Goal: Task Accomplishment & Management: Use online tool/utility

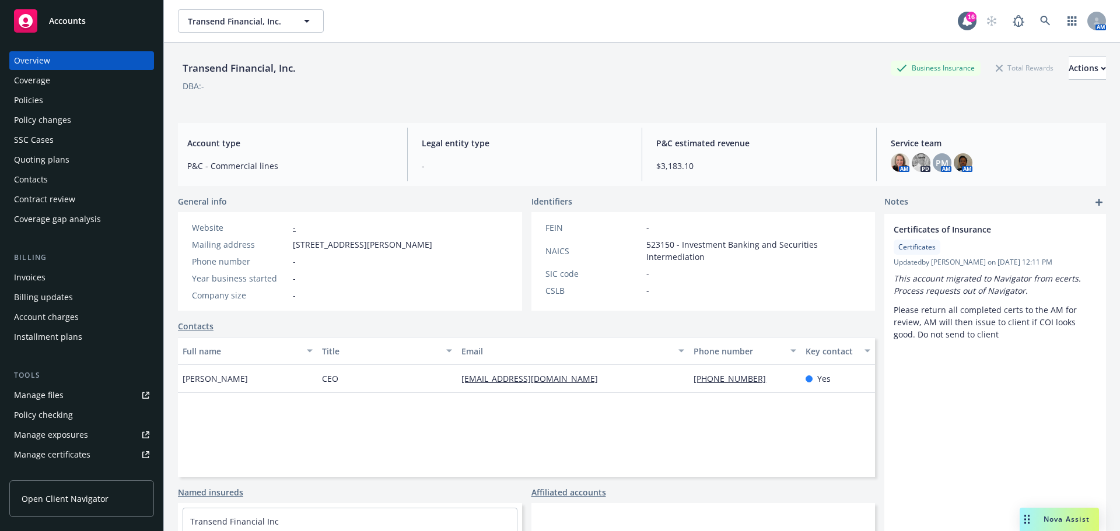
click at [78, 19] on span "Accounts" at bounding box center [67, 20] width 37 height 9
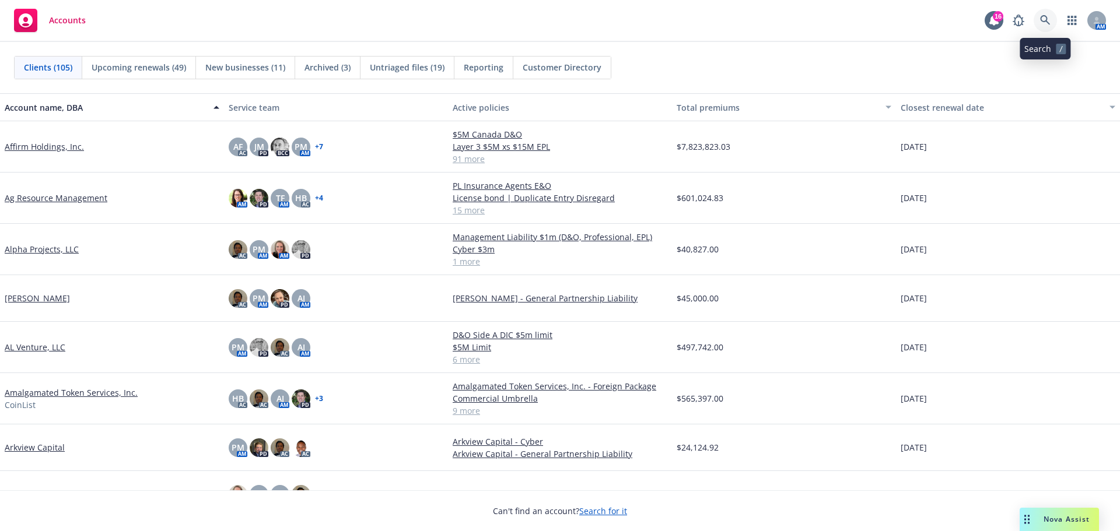
click at [1047, 19] on icon at bounding box center [1045, 20] width 10 height 10
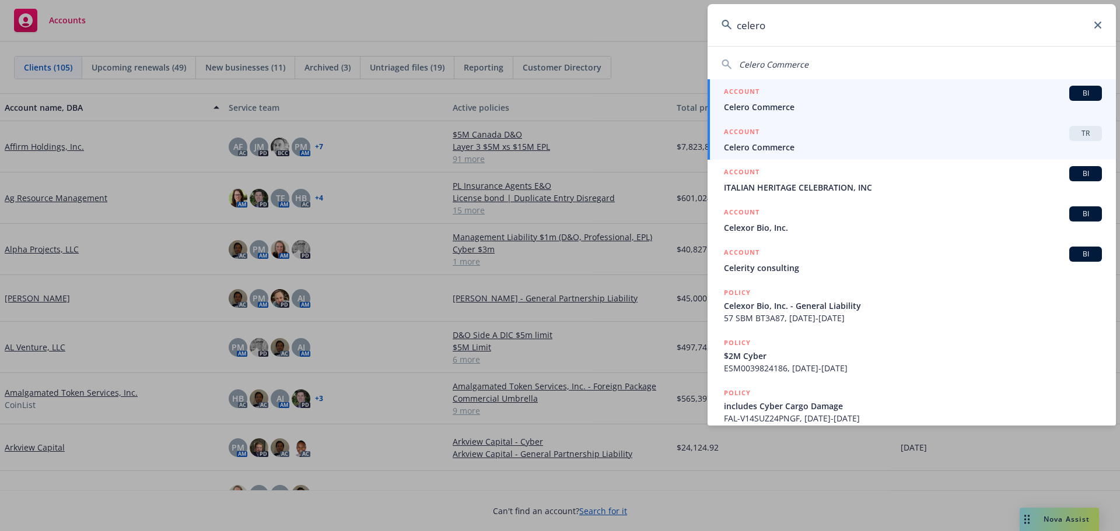
type input "celero"
click at [781, 100] on div "ACCOUNT BI" at bounding box center [913, 93] width 378 height 15
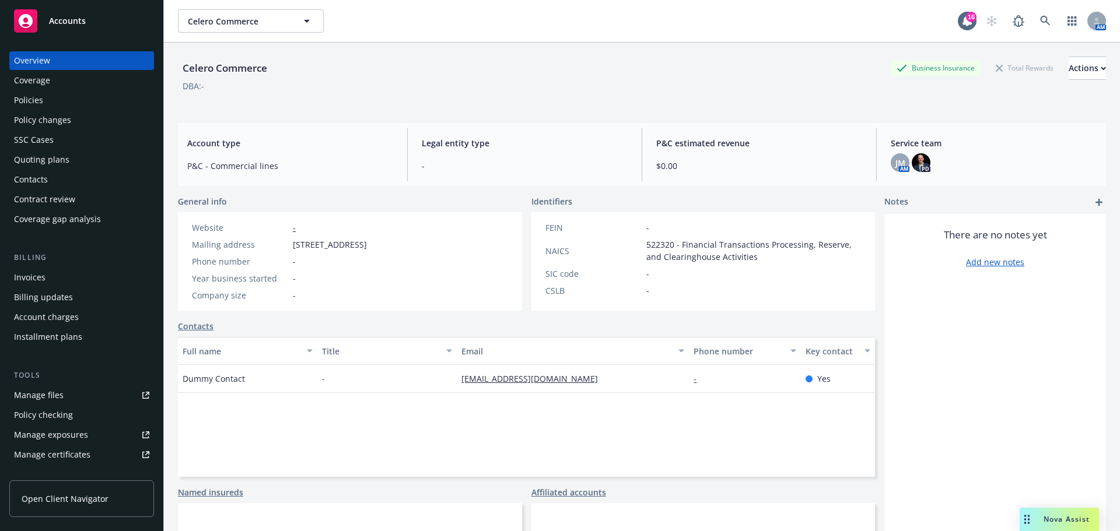
click at [45, 220] on div "Coverage gap analysis" at bounding box center [57, 219] width 87 height 19
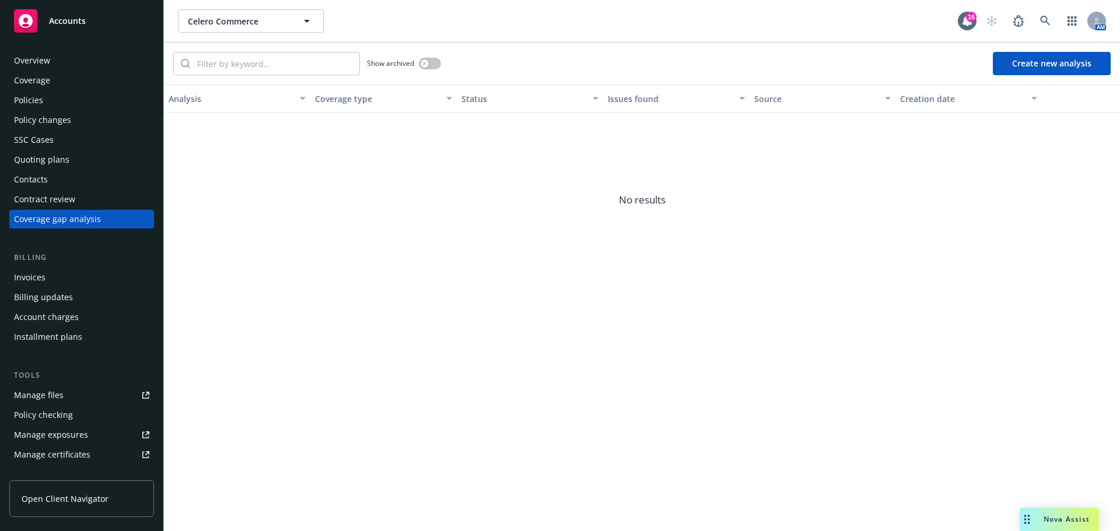
click at [1071, 65] on button "Create new analysis" at bounding box center [1051, 63] width 118 height 23
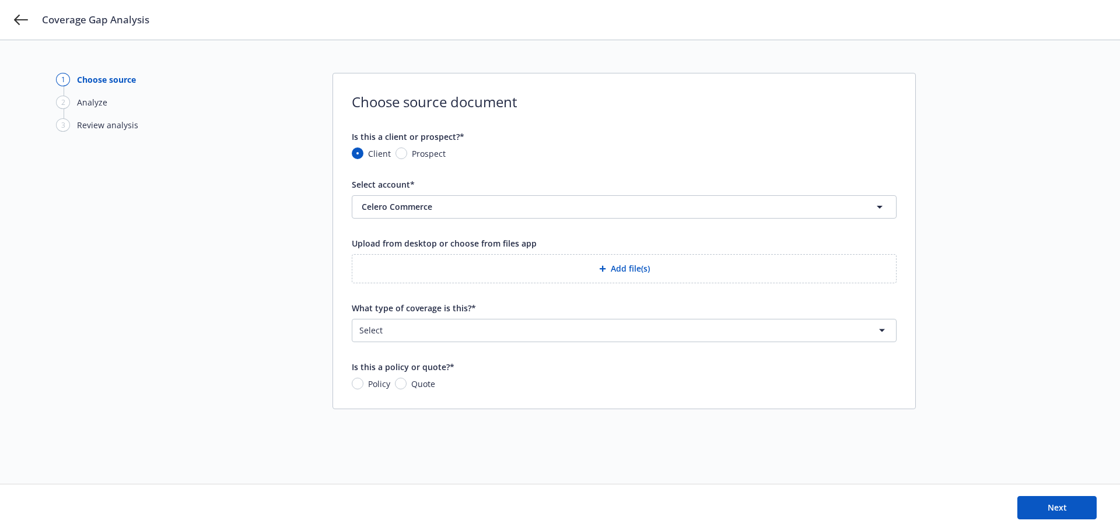
click at [608, 265] on div "button" at bounding box center [605, 268] width 12 height 7
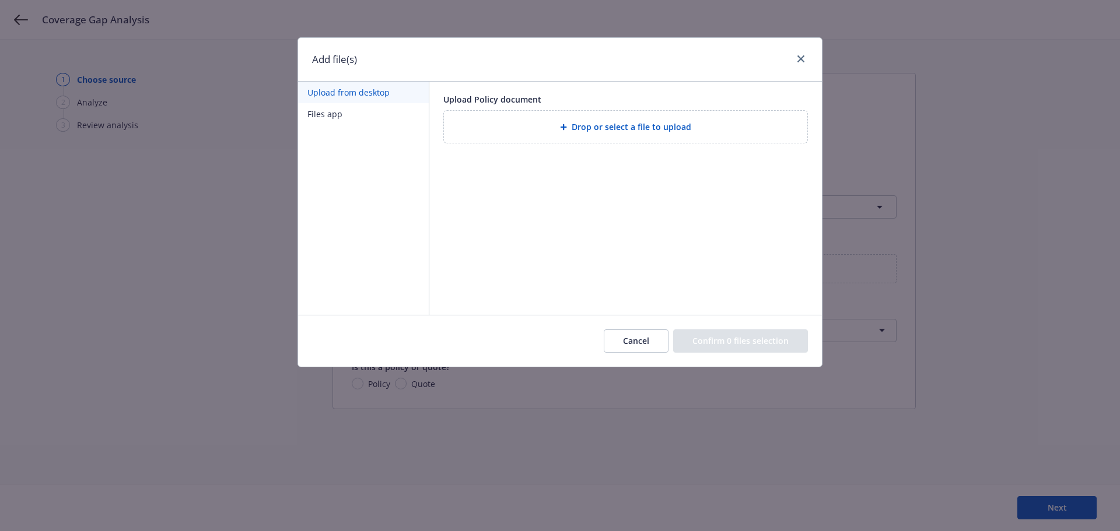
click at [621, 121] on span "Drop or select a file to upload" at bounding box center [631, 127] width 120 height 12
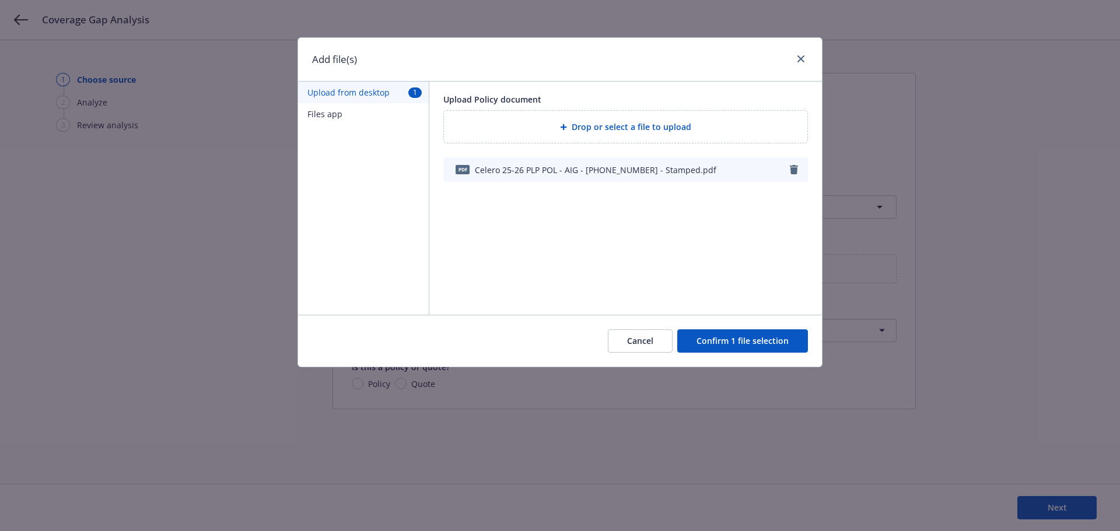
click at [741, 346] on button "Confirm 1 file selection" at bounding box center [742, 340] width 131 height 23
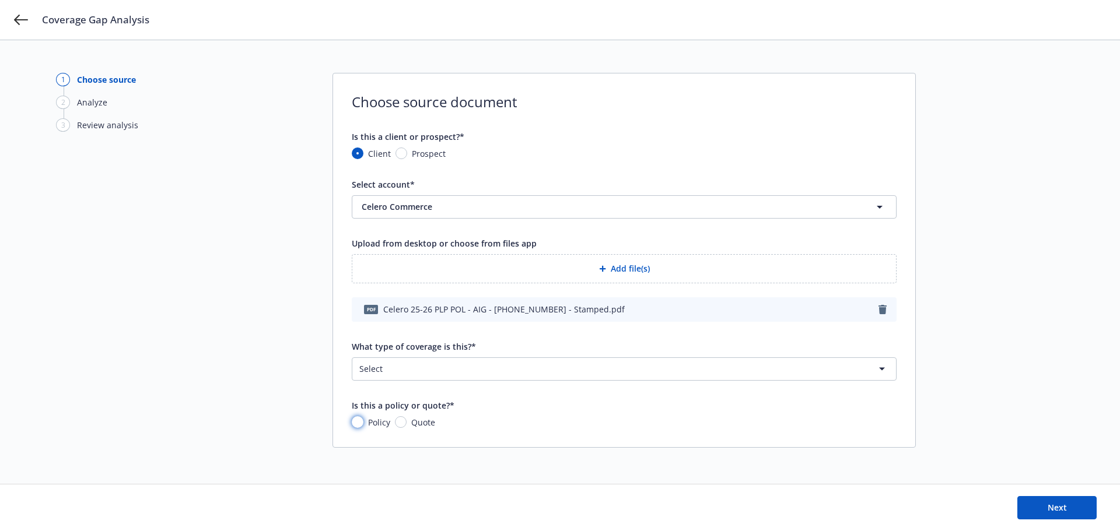
click at [361, 423] on input "Policy" at bounding box center [358, 422] width 12 height 12
radio input "true"
click at [448, 373] on html "Coverage Gap Analysis 1 Choose source 2 Analyze 3 Review analysis Choose source…" at bounding box center [560, 265] width 1120 height 531
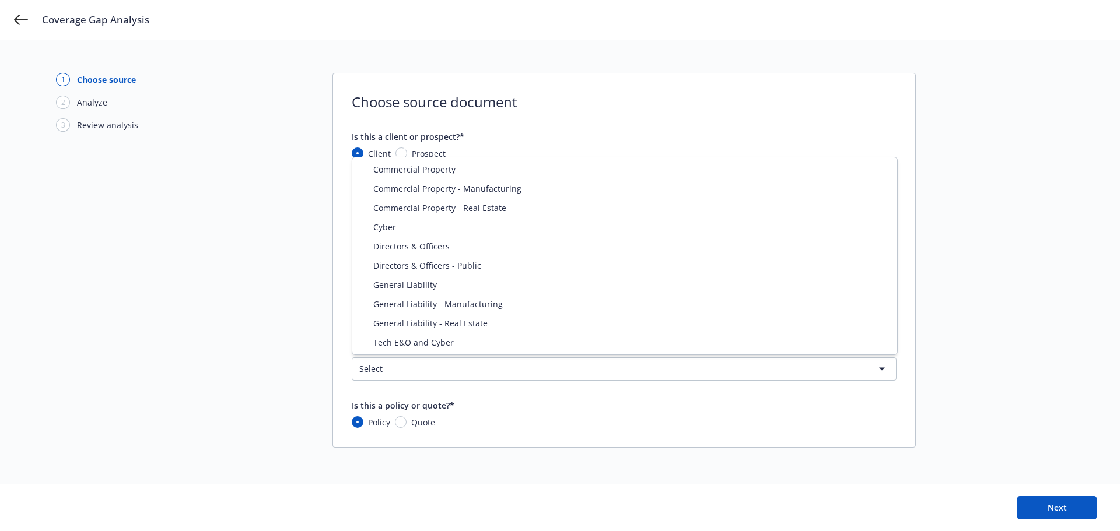
select select "ERRORS_AND_OMISSIONS"
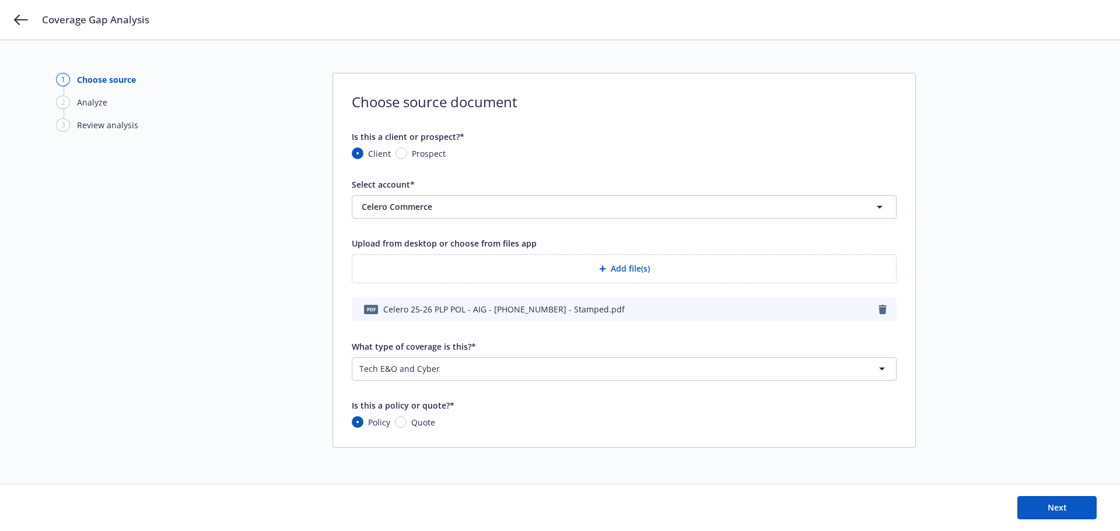
click at [224, 306] on div "1 Choose source 2 Analyze 3 Review analysis Choose source document Is this a cl…" at bounding box center [560, 262] width 1008 height 378
click at [400, 155] on input "Prospect" at bounding box center [401, 154] width 12 height 12
radio input "true"
click at [411, 203] on input "What is the prospect's name?*" at bounding box center [623, 207] width 543 height 22
type input "Celero Commerce"
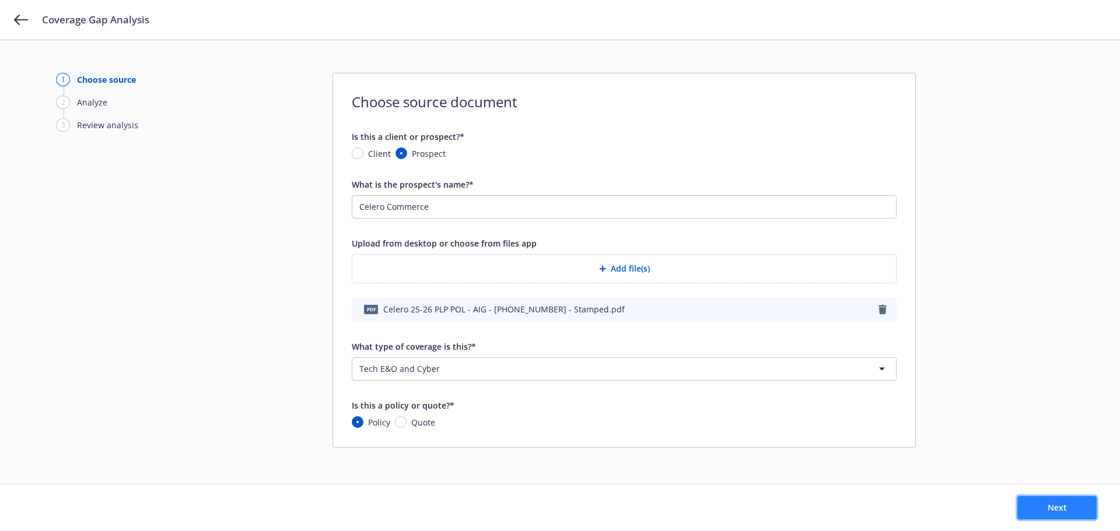
click at [1051, 501] on button "Next" at bounding box center [1056, 507] width 79 height 23
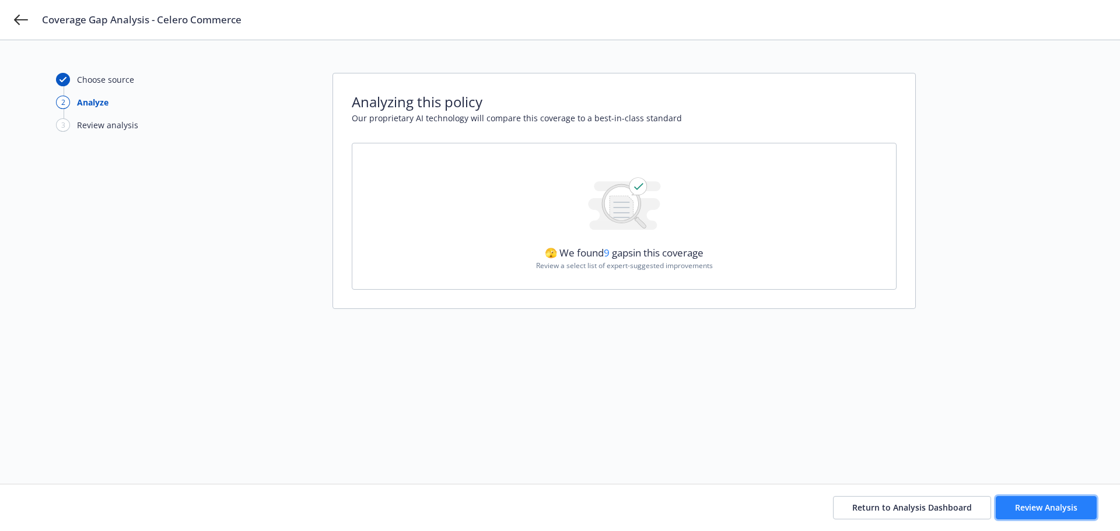
click at [1069, 508] on span "Review Analysis" at bounding box center [1046, 507] width 62 height 11
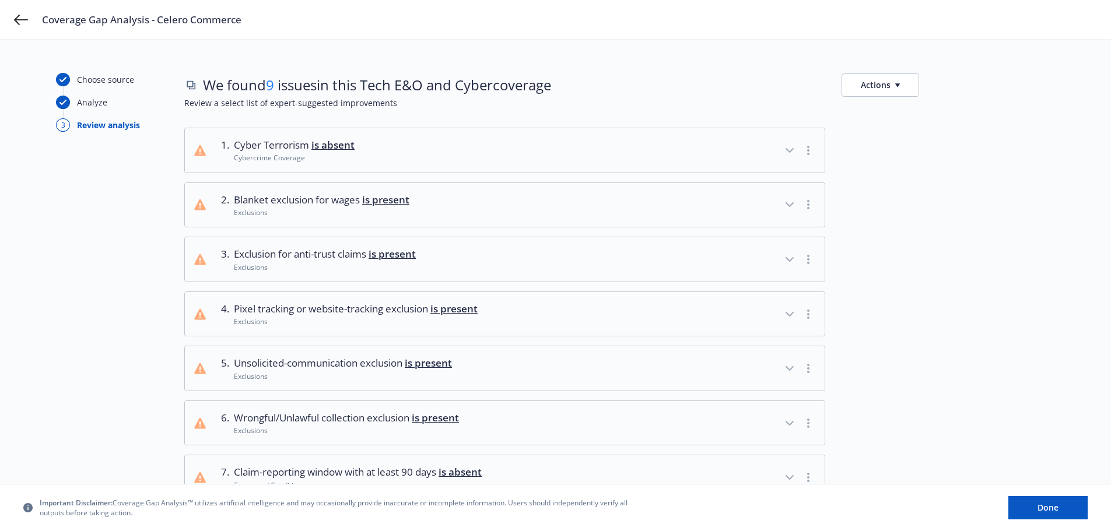
click at [791, 150] on icon "button" at bounding box center [789, 150] width 7 height 3
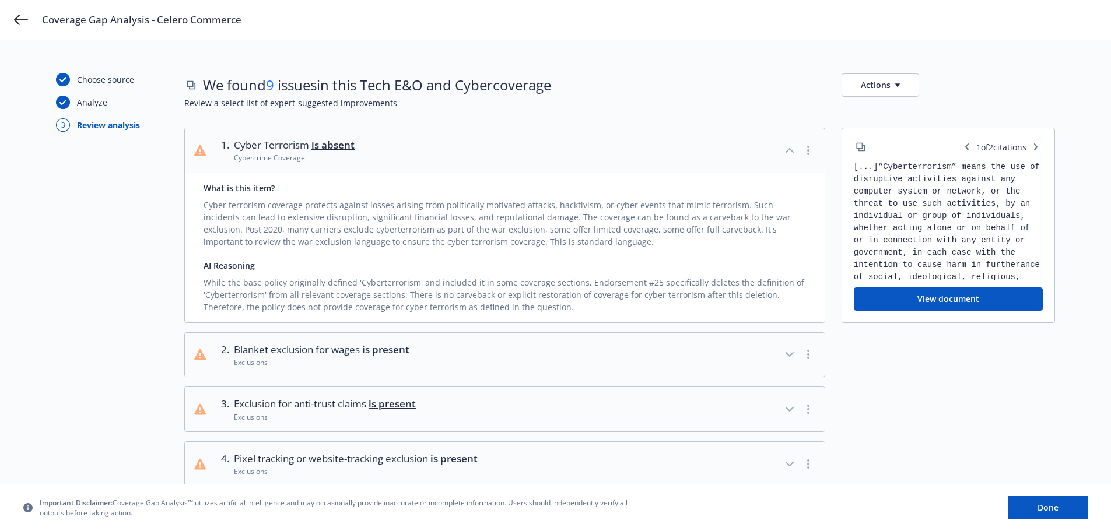
click at [788, 354] on icon "button" at bounding box center [789, 355] width 14 height 14
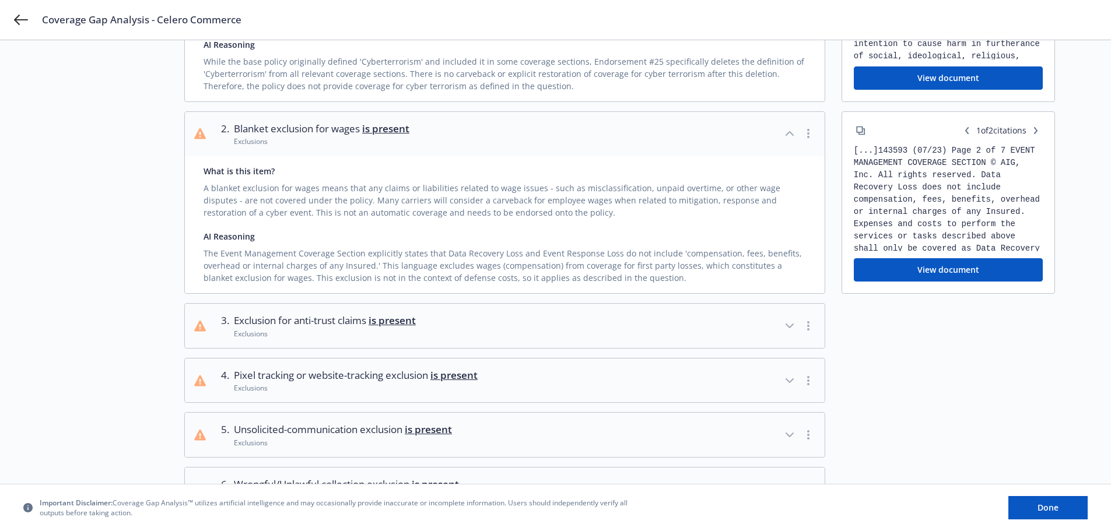
scroll to position [233, 0]
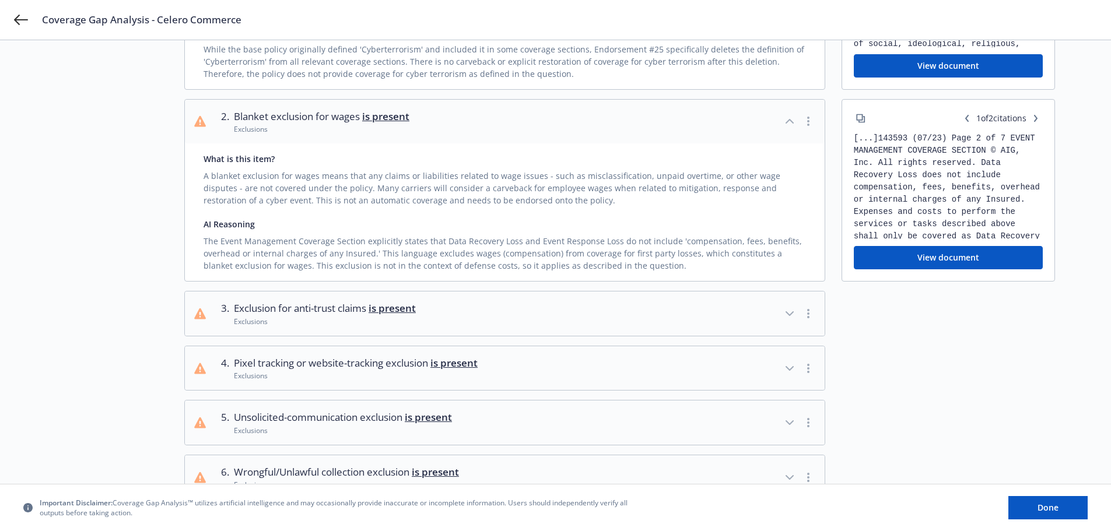
click at [789, 313] on icon "button" at bounding box center [789, 314] width 14 height 14
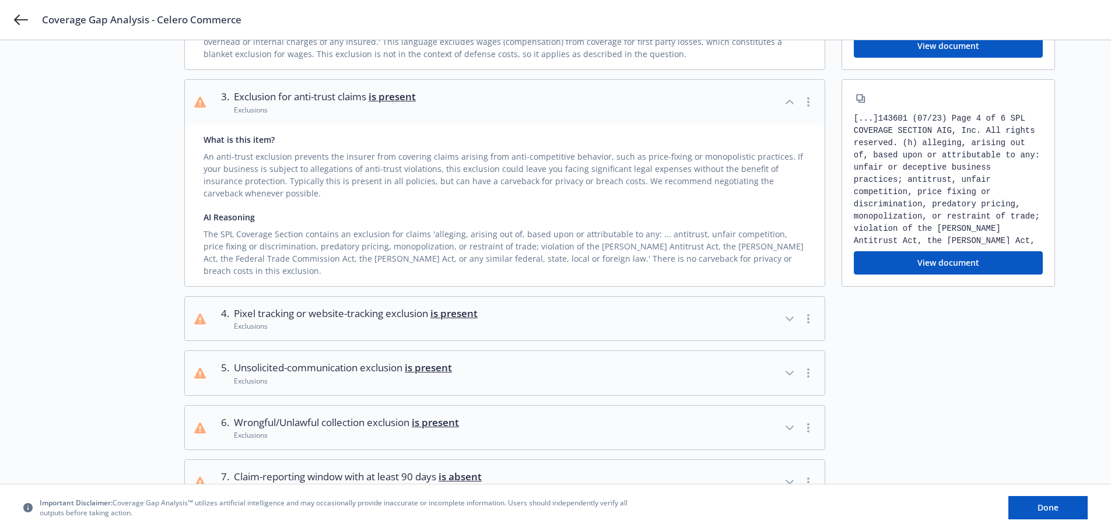
scroll to position [466, 0]
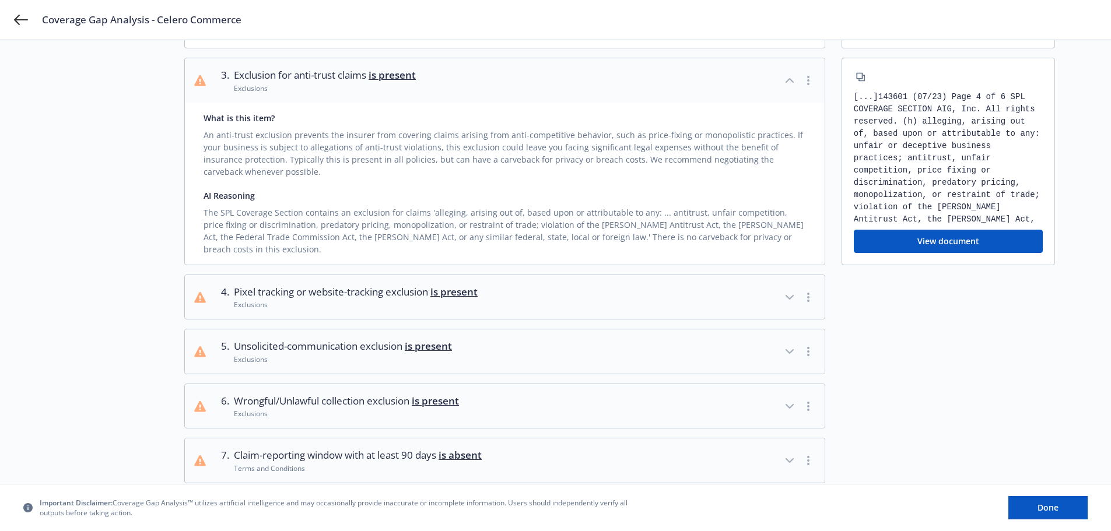
click at [787, 300] on icon "button" at bounding box center [789, 297] width 14 height 14
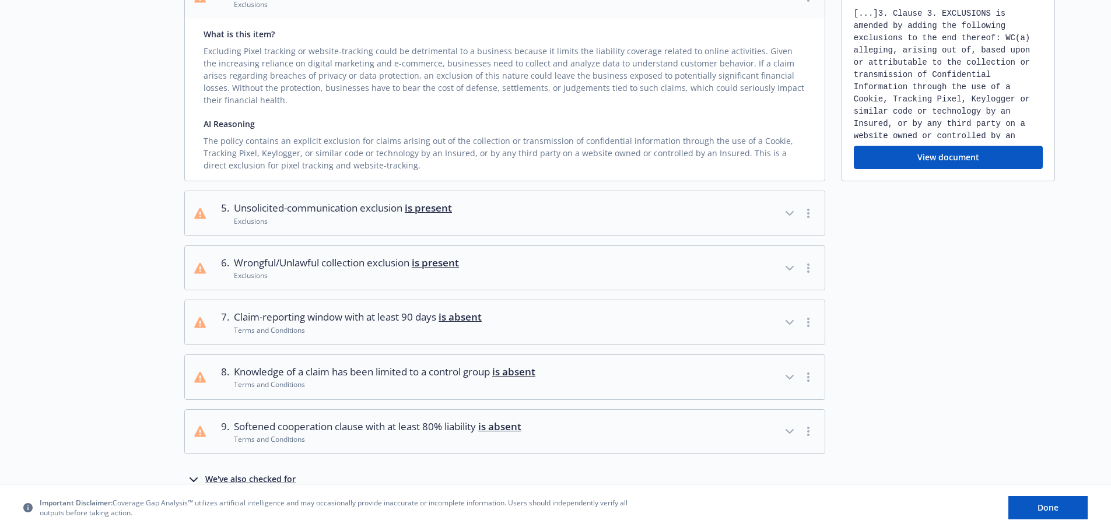
scroll to position [816, 0]
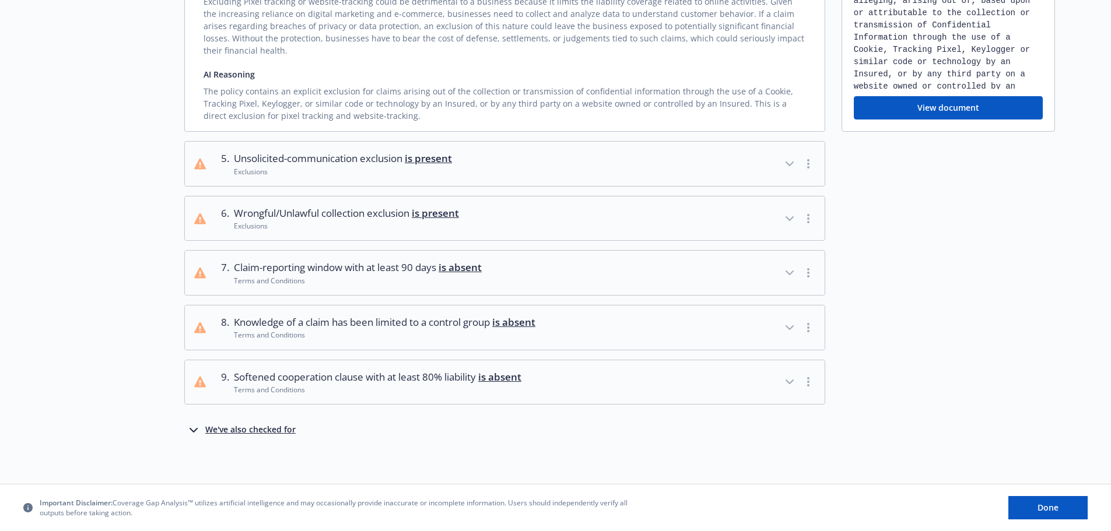
click at [785, 165] on icon "button" at bounding box center [789, 164] width 14 height 14
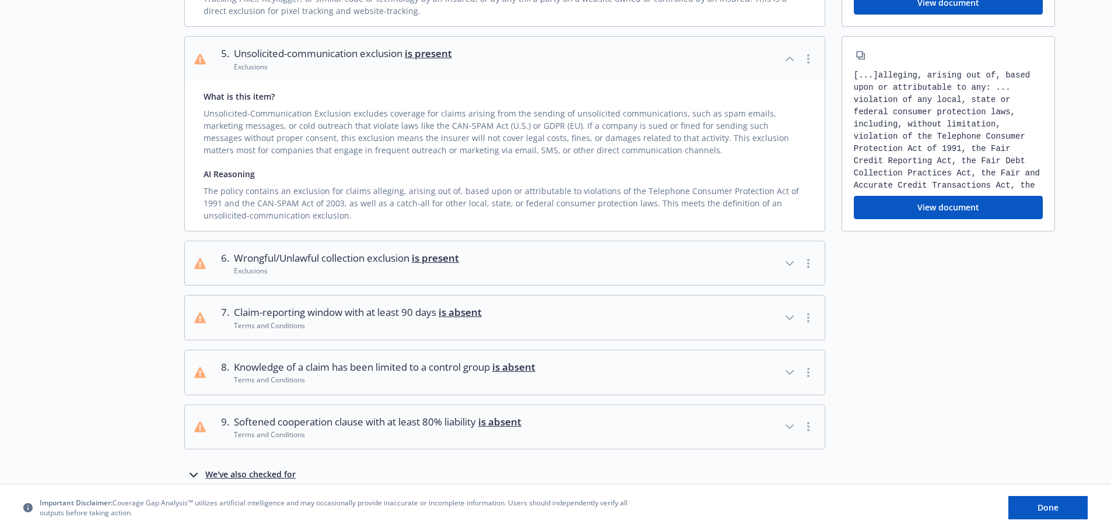
scroll to position [933, 0]
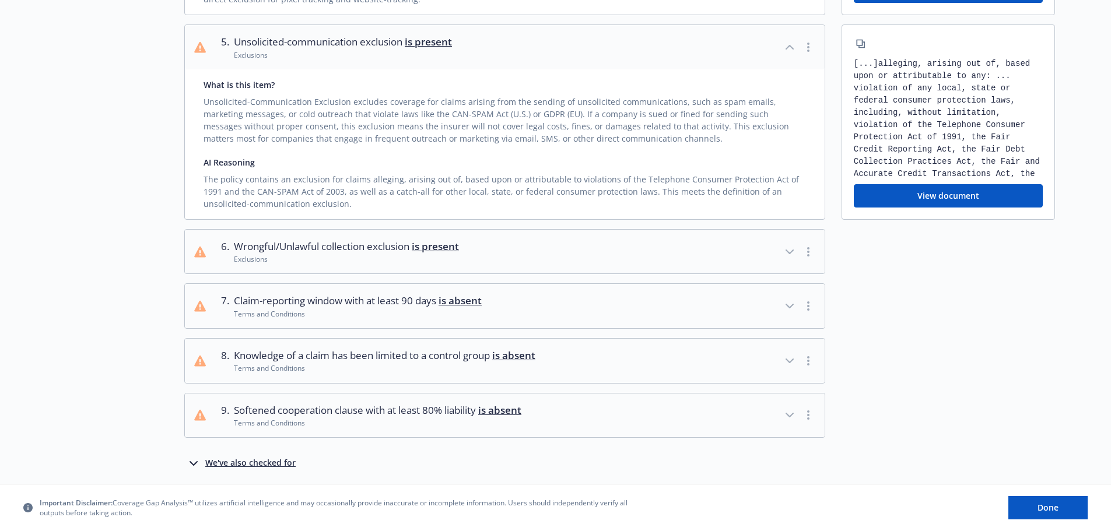
click at [787, 252] on icon "button" at bounding box center [789, 252] width 14 height 14
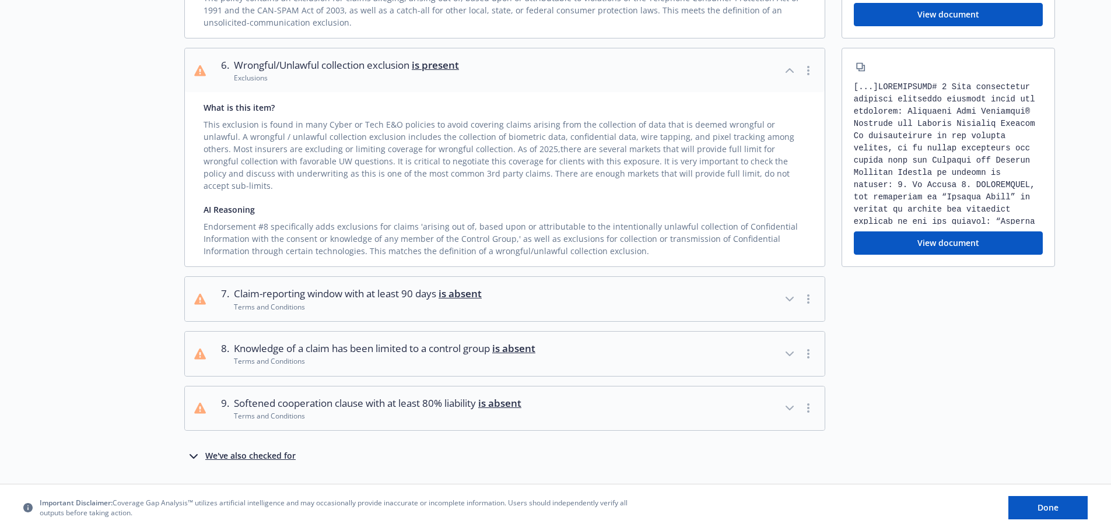
scroll to position [1133, 0]
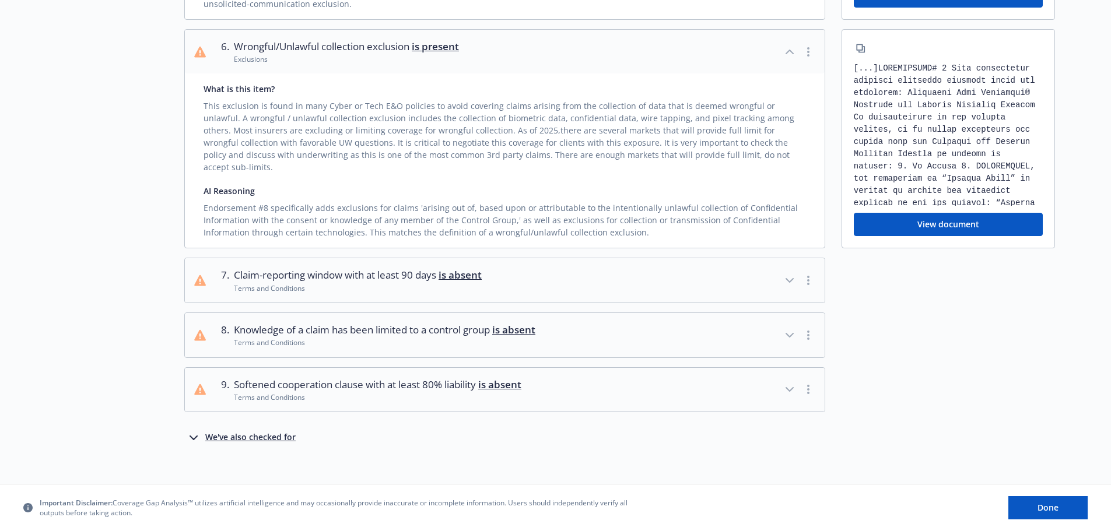
click at [791, 279] on icon "button" at bounding box center [789, 280] width 7 height 3
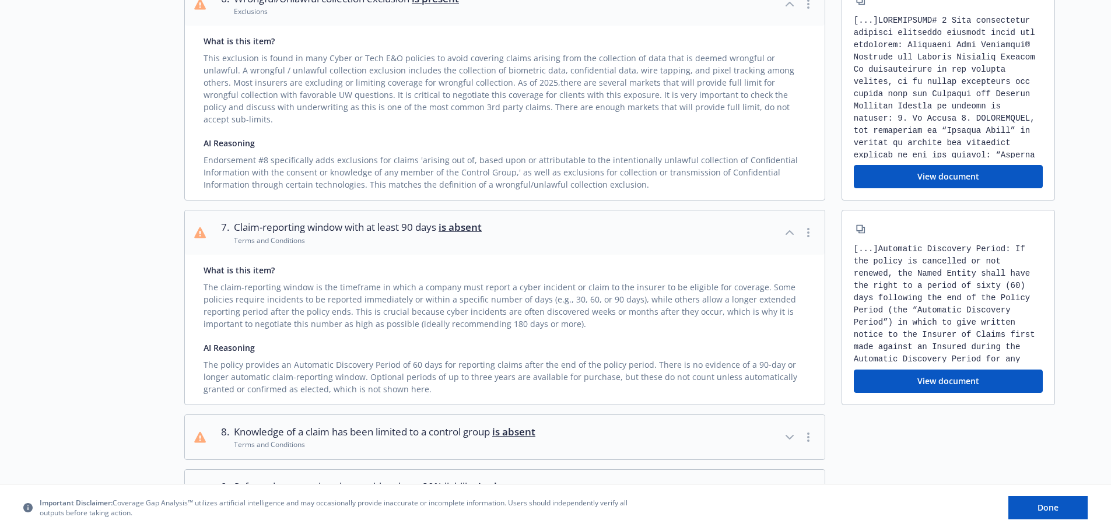
scroll to position [1250, 0]
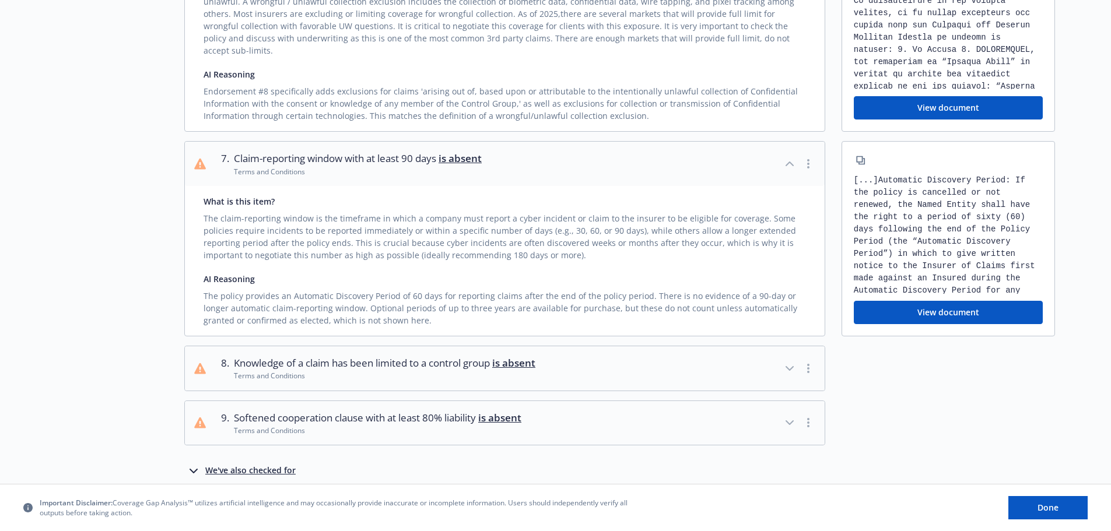
click at [791, 362] on icon "button" at bounding box center [789, 369] width 14 height 14
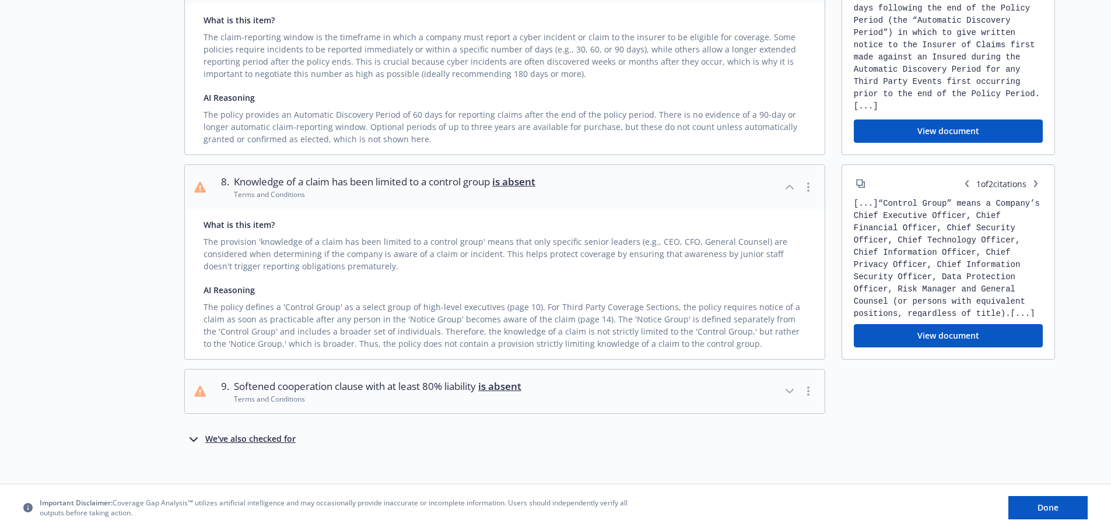
scroll to position [1433, 0]
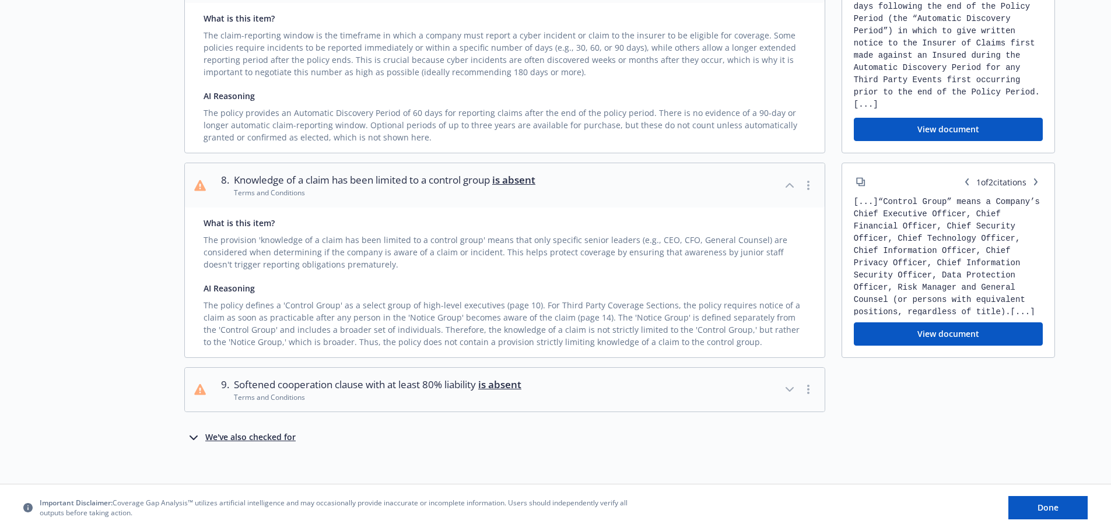
click at [788, 388] on icon "button" at bounding box center [789, 389] width 7 height 3
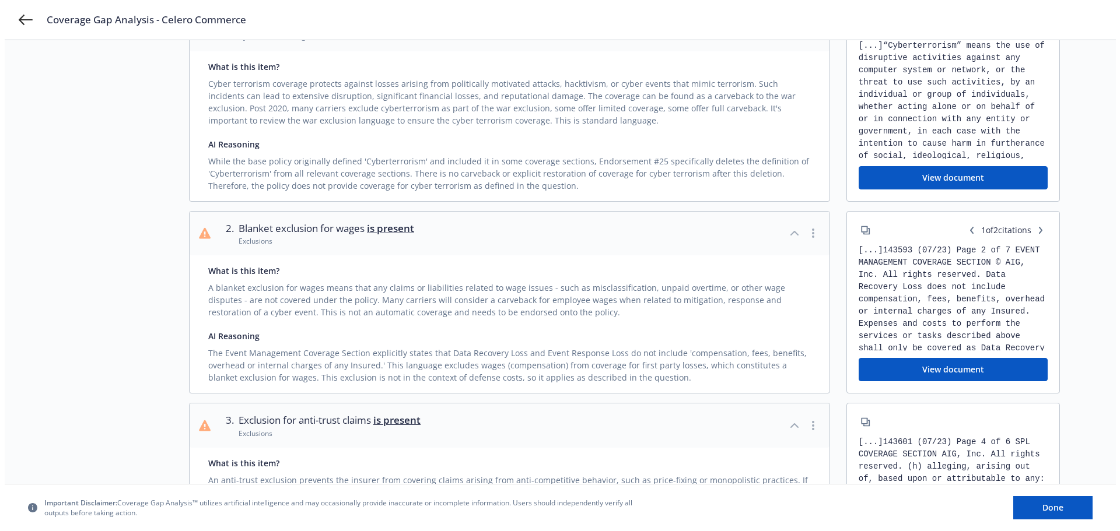
scroll to position [0, 0]
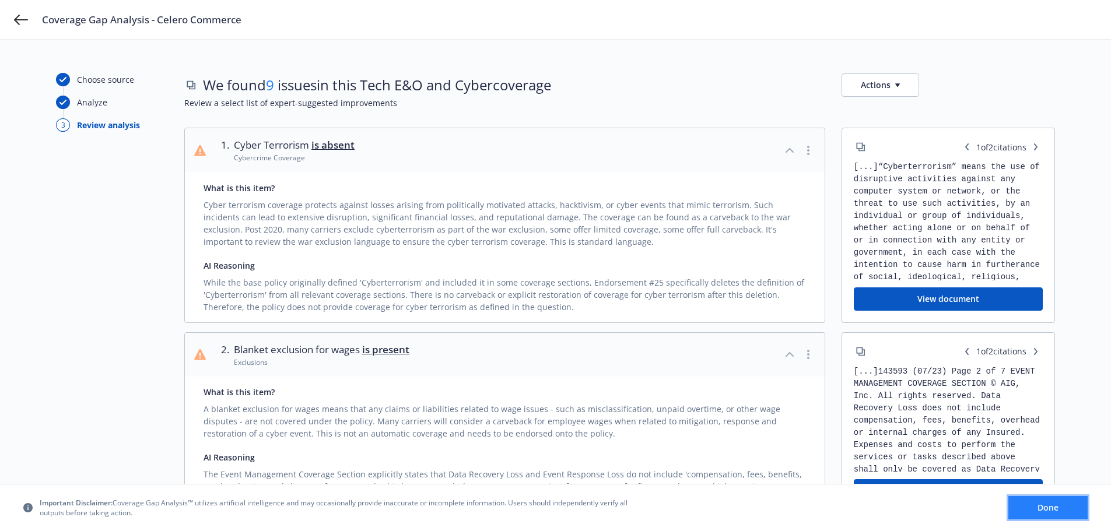
click at [1060, 504] on button "Done" at bounding box center [1047, 507] width 79 height 23
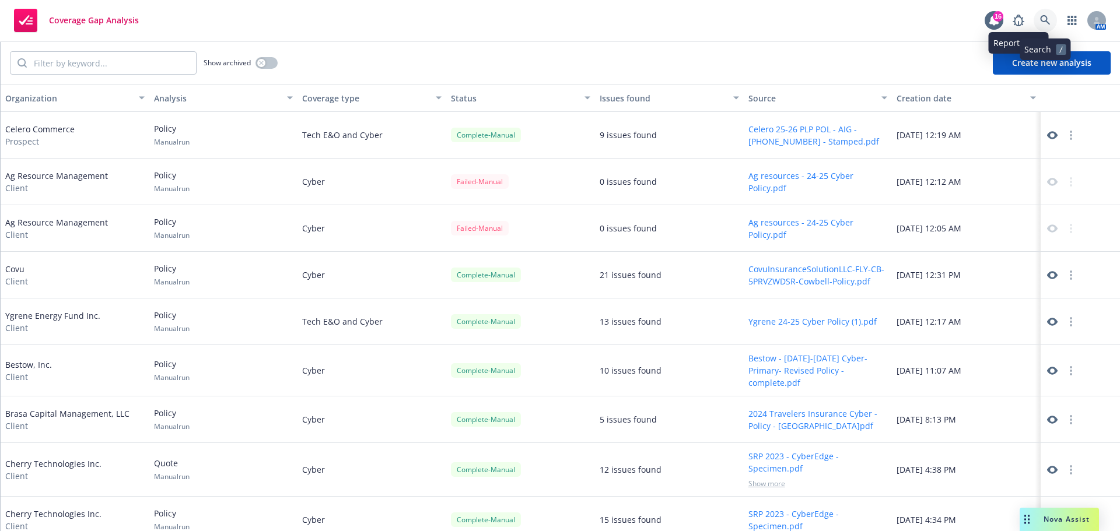
click at [1044, 18] on icon at bounding box center [1045, 20] width 10 height 10
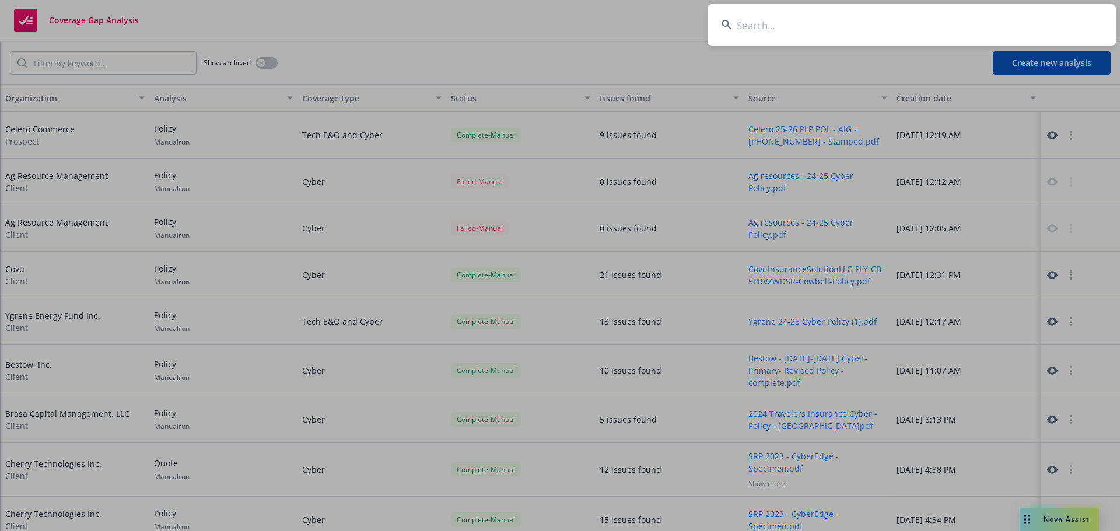
click at [810, 30] on input at bounding box center [911, 25] width 408 height 42
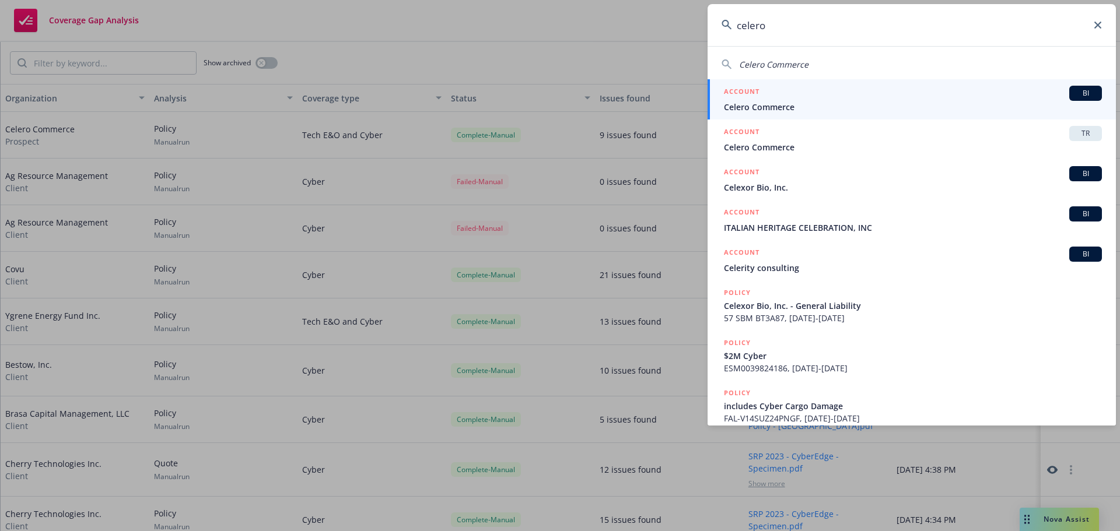
type input "celero"
click at [777, 106] on span "Celero Commerce" at bounding box center [913, 107] width 378 height 12
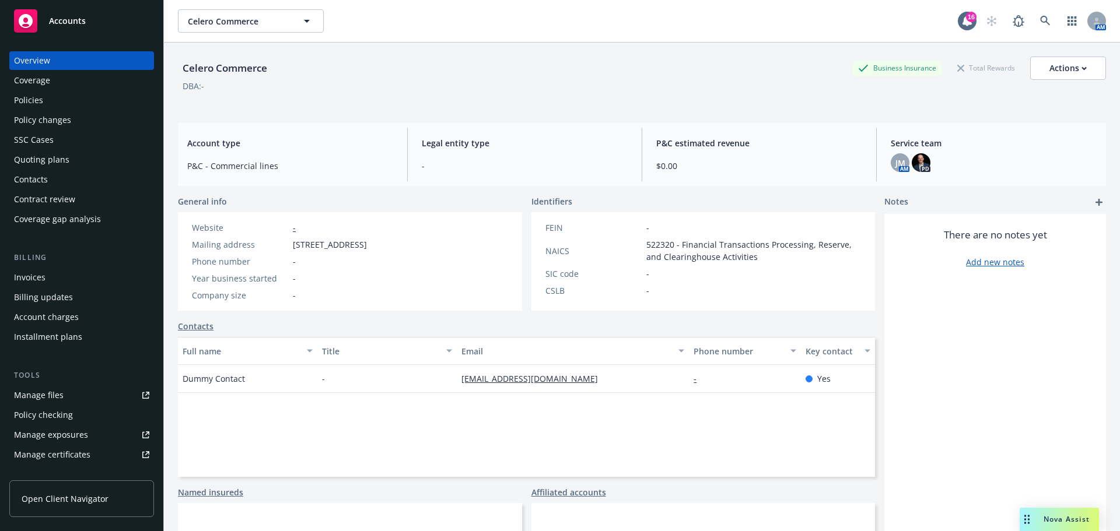
click at [64, 217] on div "Coverage gap analysis" at bounding box center [57, 219] width 87 height 19
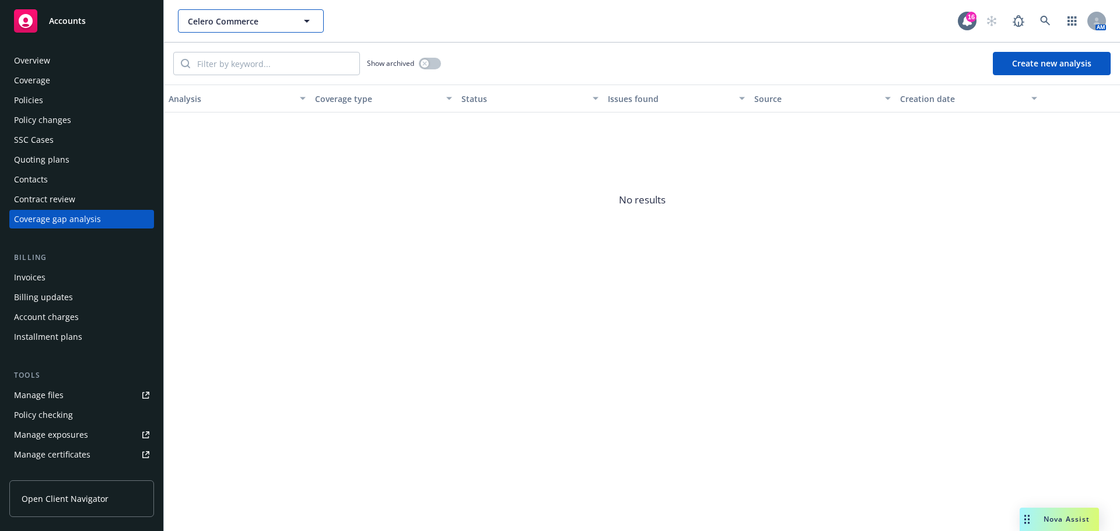
click at [310, 19] on icon "button" at bounding box center [307, 21] width 14 height 14
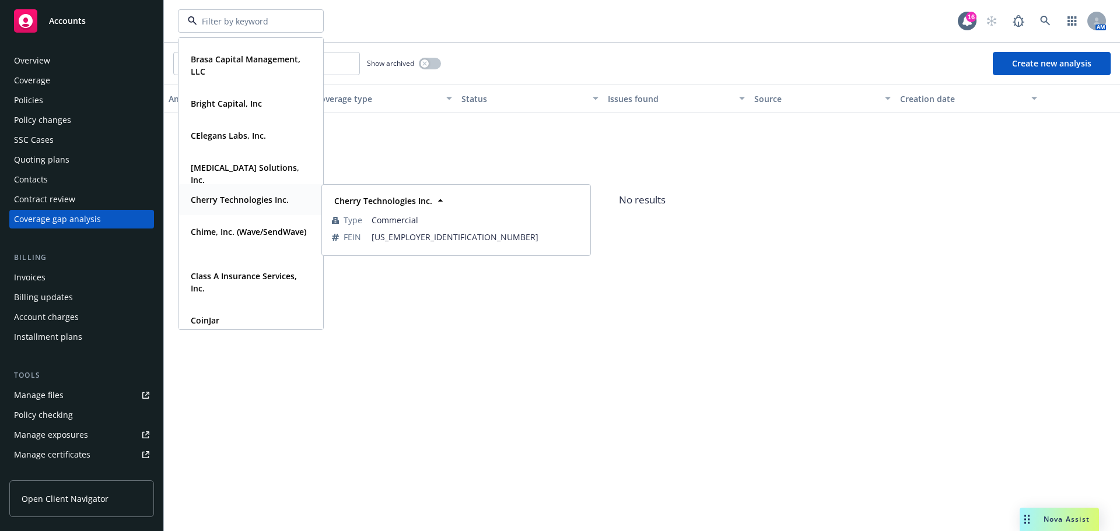
scroll to position [408, 0]
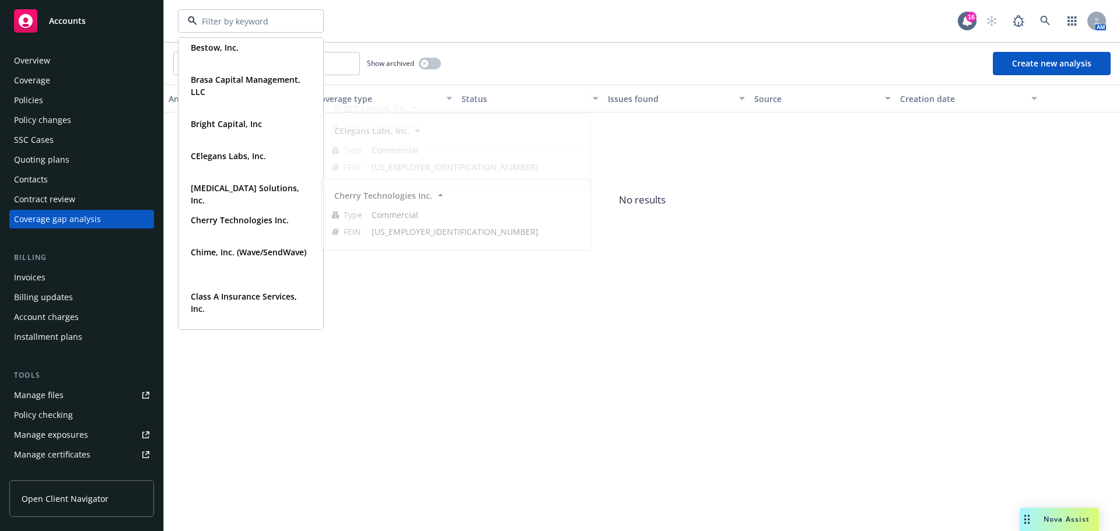
click at [542, 409] on div "Show archived Create new analysis Analysis Coverage type Status Issues found So…" at bounding box center [642, 287] width 956 height 489
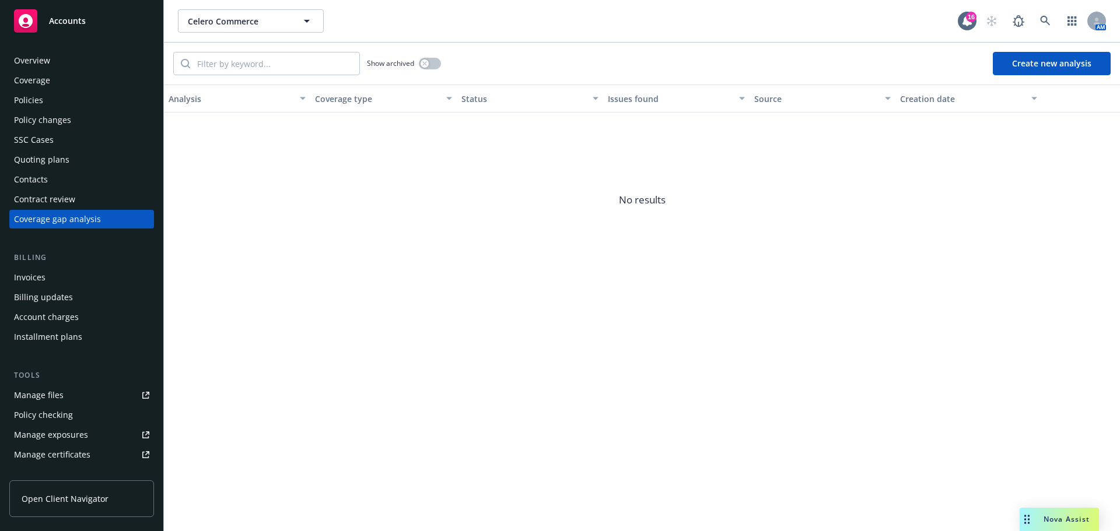
click at [37, 58] on div "Overview" at bounding box center [32, 60] width 36 height 19
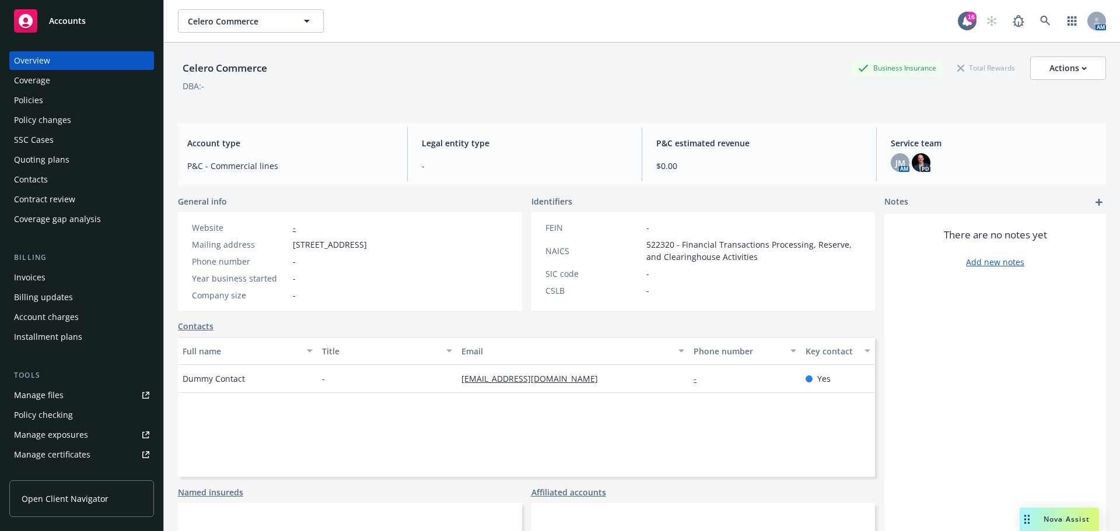
click at [68, 19] on span "Accounts" at bounding box center [67, 20] width 37 height 9
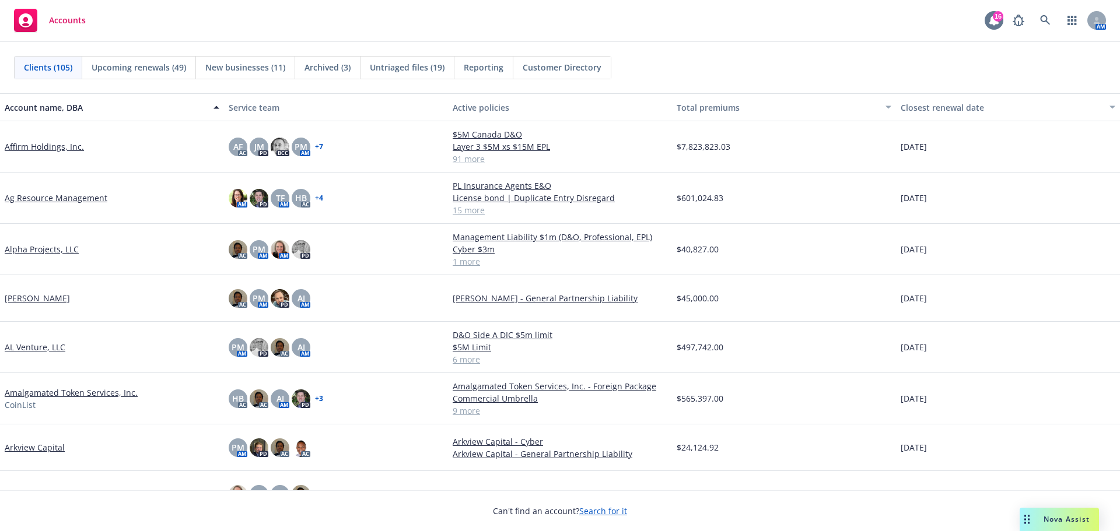
click at [998, 19] on div "16" at bounding box center [997, 16] width 10 height 10
click at [1070, 19] on icon "button" at bounding box center [1071, 20] width 9 height 9
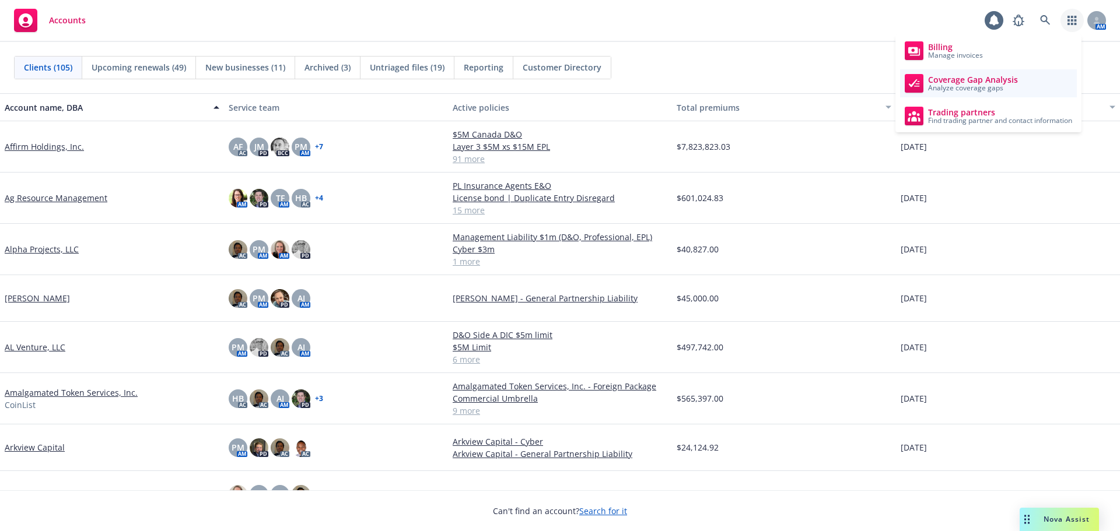
click at [980, 82] on span "Coverage Gap Analysis" at bounding box center [973, 79] width 90 height 9
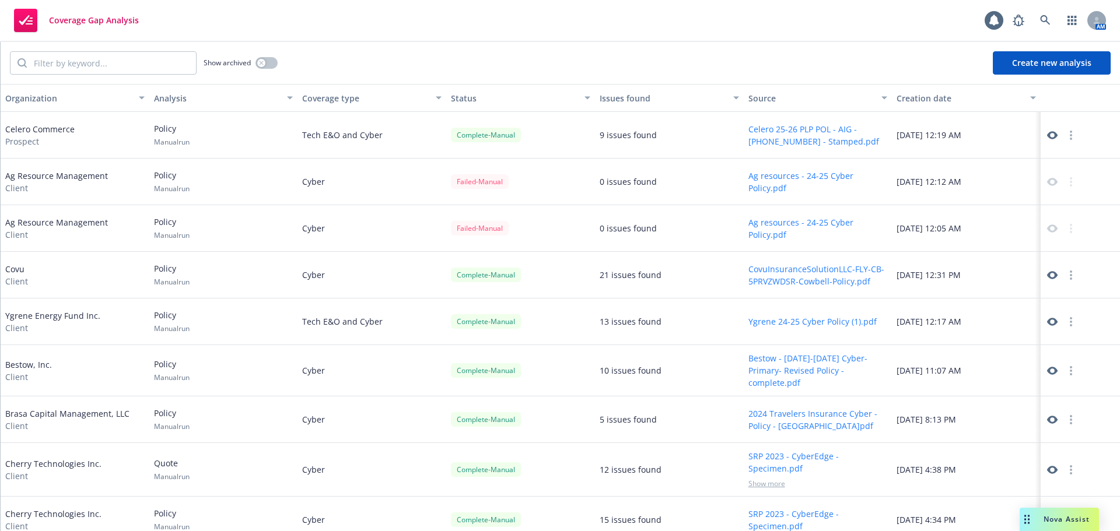
click at [1069, 136] on circle "button" at bounding box center [1070, 135] width 2 height 2
click at [1069, 135] on circle "button" at bounding box center [1070, 135] width 2 height 2
click at [1073, 21] on icon "button" at bounding box center [1071, 20] width 9 height 9
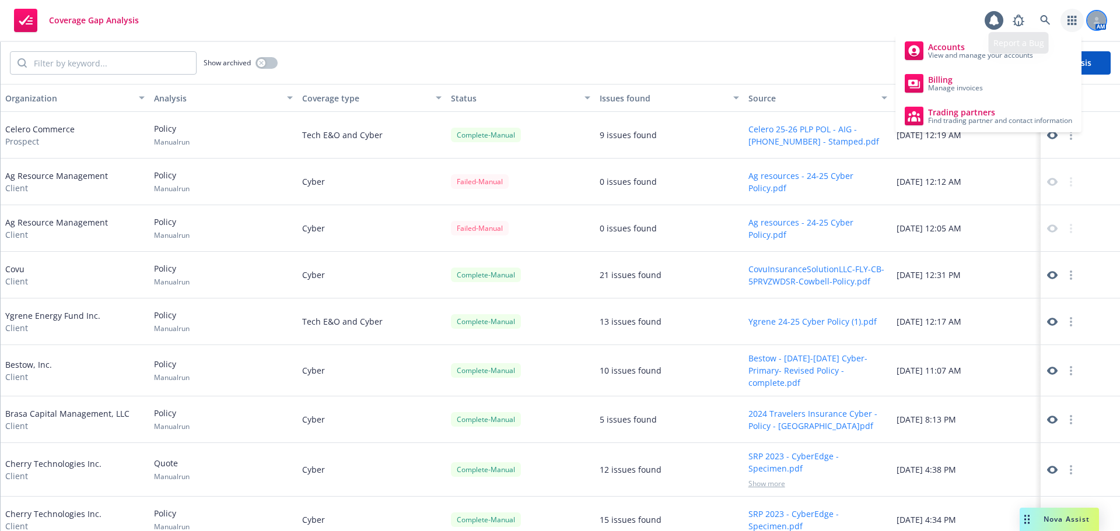
drag, startPoint x: 1076, startPoint y: 16, endPoint x: 1100, endPoint y: 21, distance: 23.9
click at [1099, 21] on div "AM" at bounding box center [1055, 20] width 99 height 23
click at [1071, 19] on icon "button" at bounding box center [1071, 20] width 9 height 9
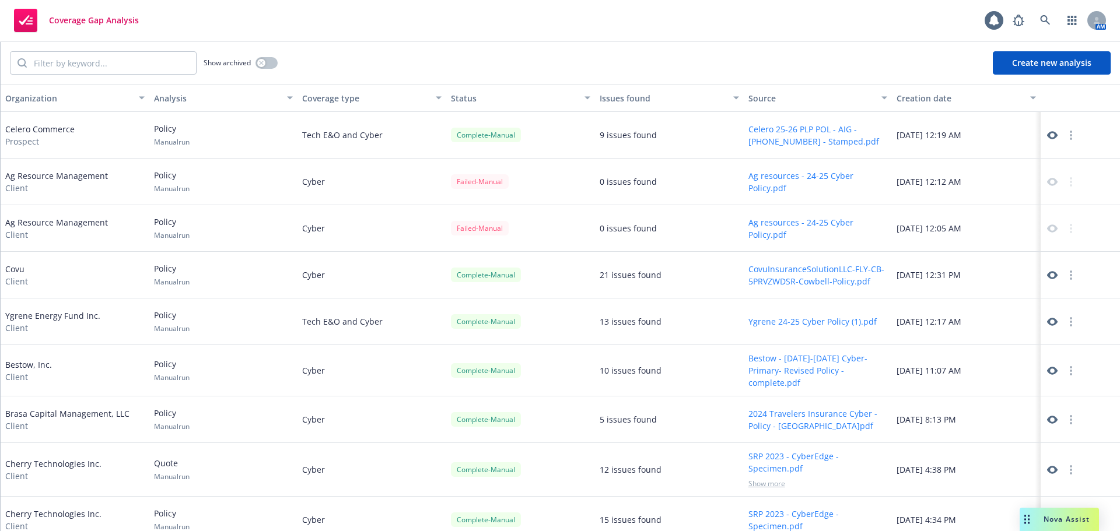
click at [47, 128] on div "Celero Commerce Prospect" at bounding box center [39, 135] width 69 height 24
click at [1047, 134] on icon at bounding box center [1052, 135] width 10 height 10
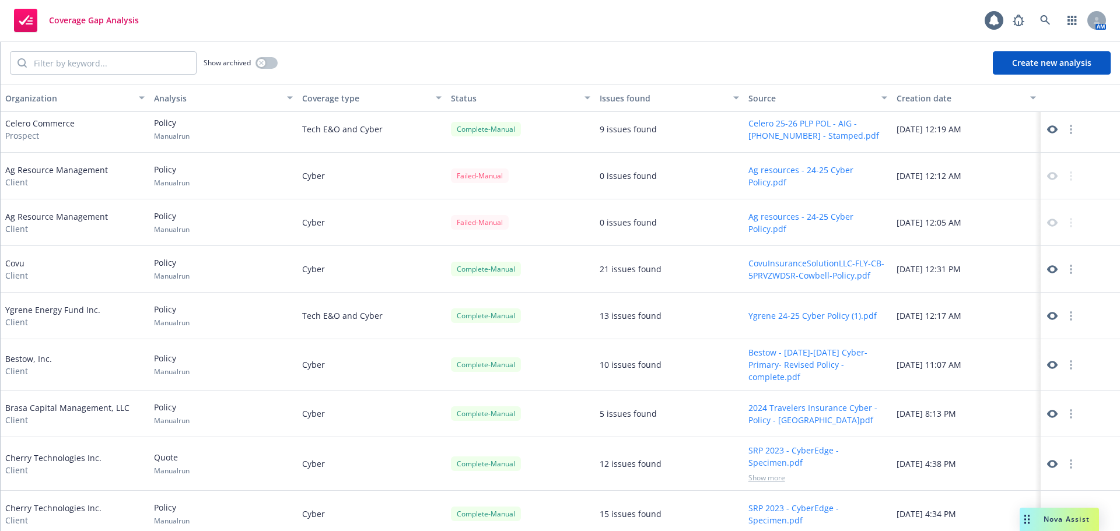
scroll to position [8, 0]
click at [105, 66] on input "search" at bounding box center [111, 63] width 169 height 22
type input "o"
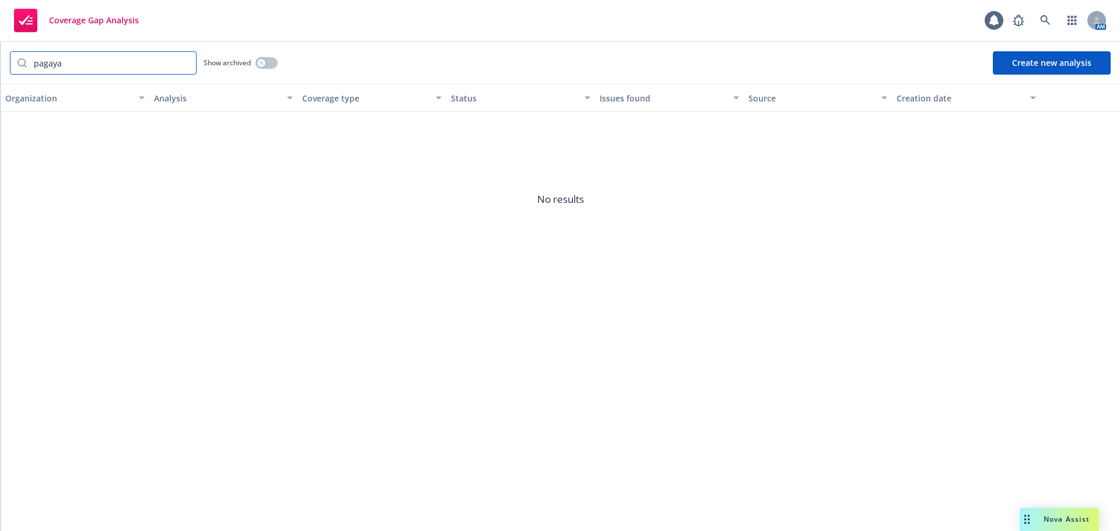
type input "pagaya"
drag, startPoint x: 112, startPoint y: 65, endPoint x: 30, endPoint y: 57, distance: 82.0
click at [20, 63] on div "pagaya" at bounding box center [103, 62] width 187 height 23
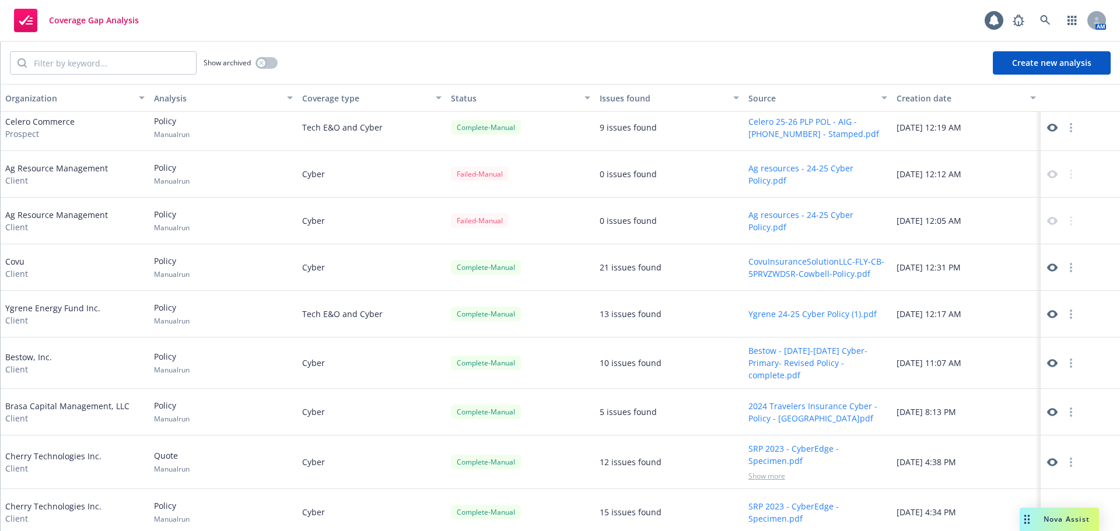
click at [27, 16] on rect at bounding box center [25, 20] width 23 height 23
click at [24, 24] on rect at bounding box center [25, 20] width 23 height 23
click at [1073, 24] on icon "button" at bounding box center [1071, 20] width 9 height 9
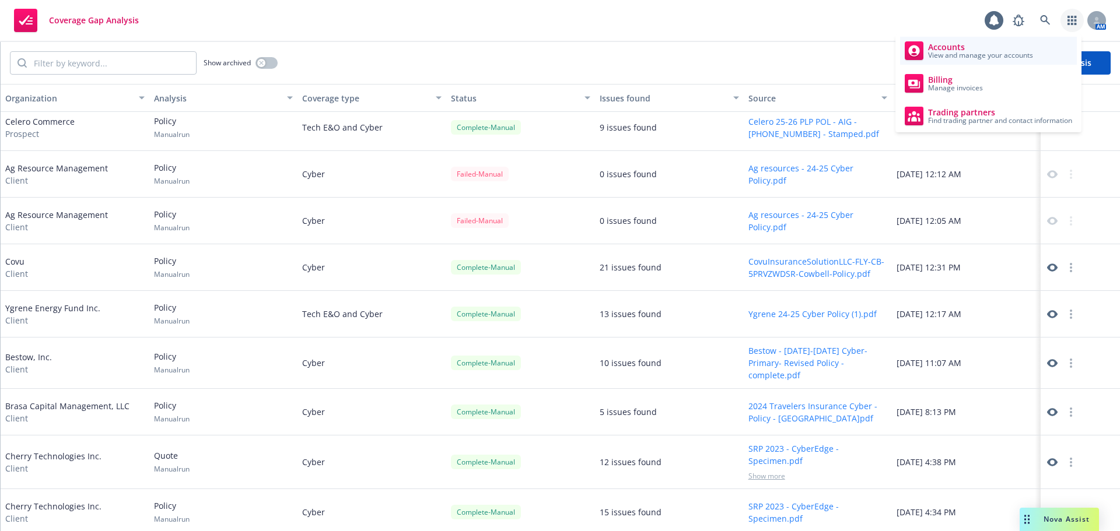
click at [959, 48] on span "Accounts" at bounding box center [980, 47] width 105 height 9
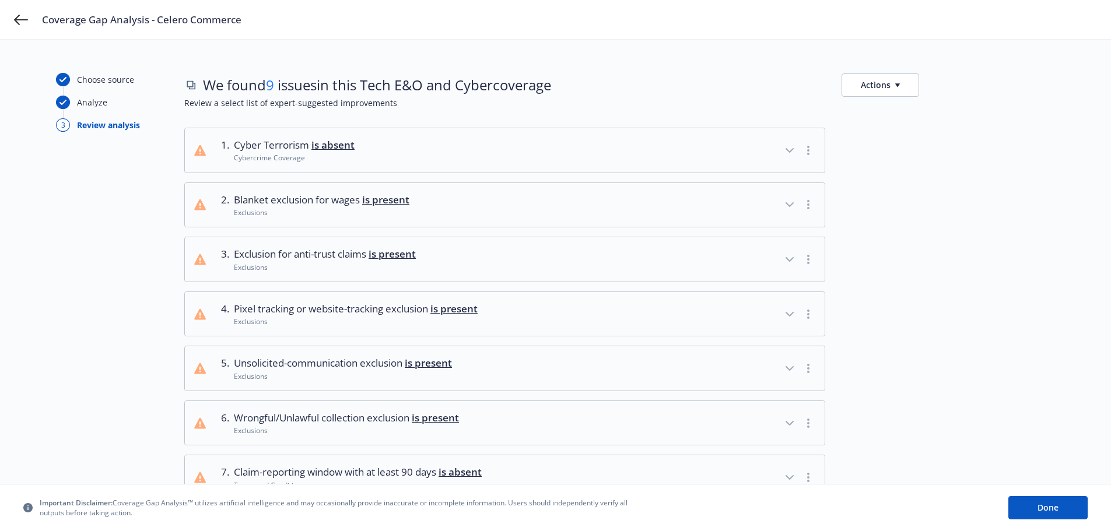
click at [898, 84] on icon "button" at bounding box center [897, 84] width 5 height 3
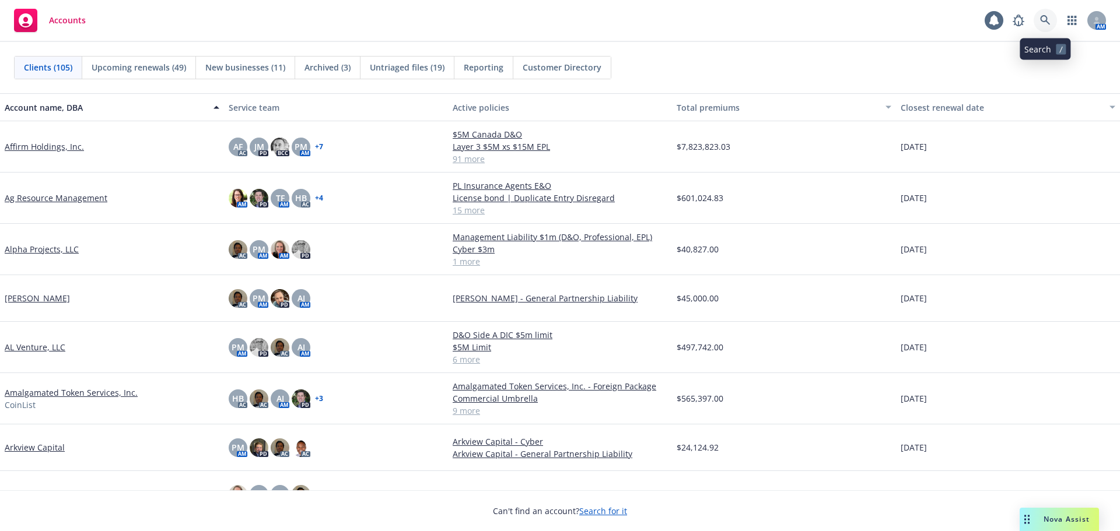
click at [1047, 23] on icon at bounding box center [1045, 20] width 10 height 10
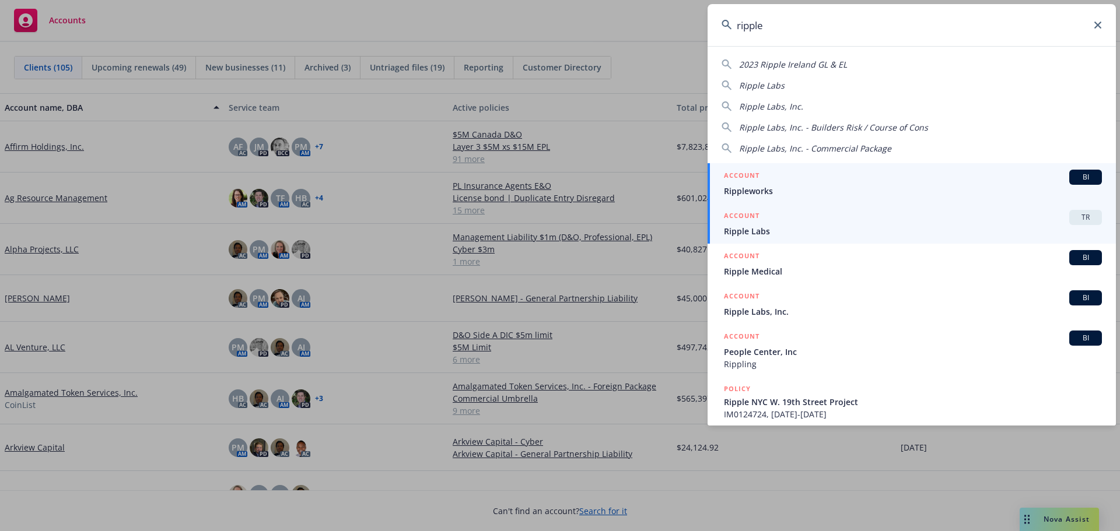
type input "ripple"
click at [755, 229] on span "Ripple Labs" at bounding box center [913, 231] width 378 height 12
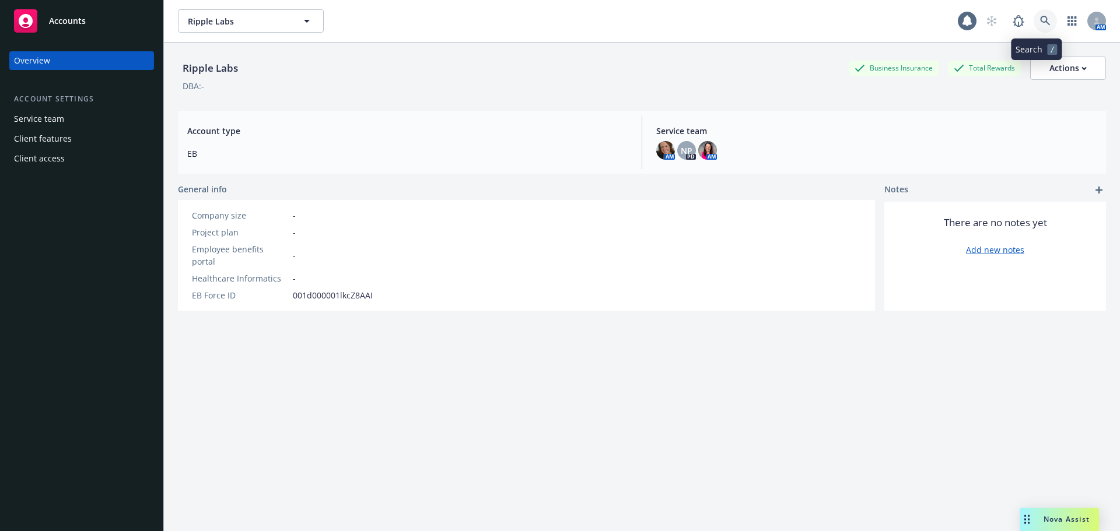
click at [1039, 16] on link at bounding box center [1044, 20] width 23 height 23
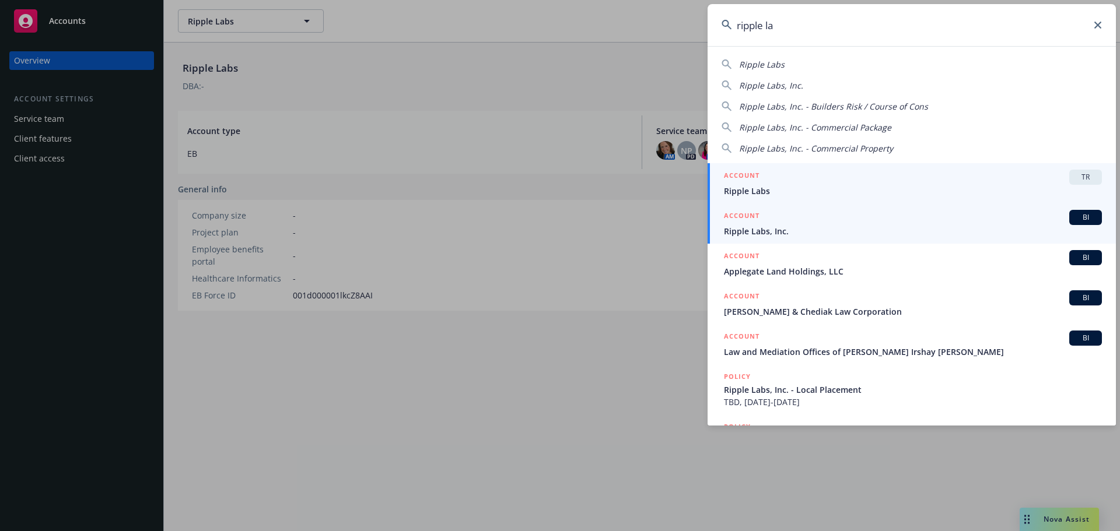
type input "ripple la"
click at [774, 230] on span "Ripple Labs, Inc." at bounding box center [913, 231] width 378 height 12
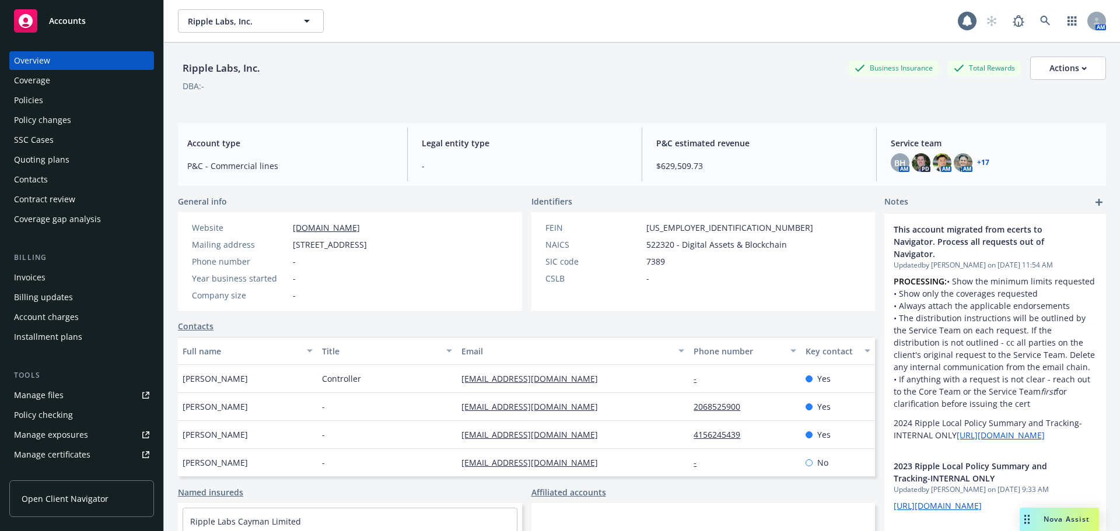
click at [38, 104] on div "Policies" at bounding box center [28, 100] width 29 height 19
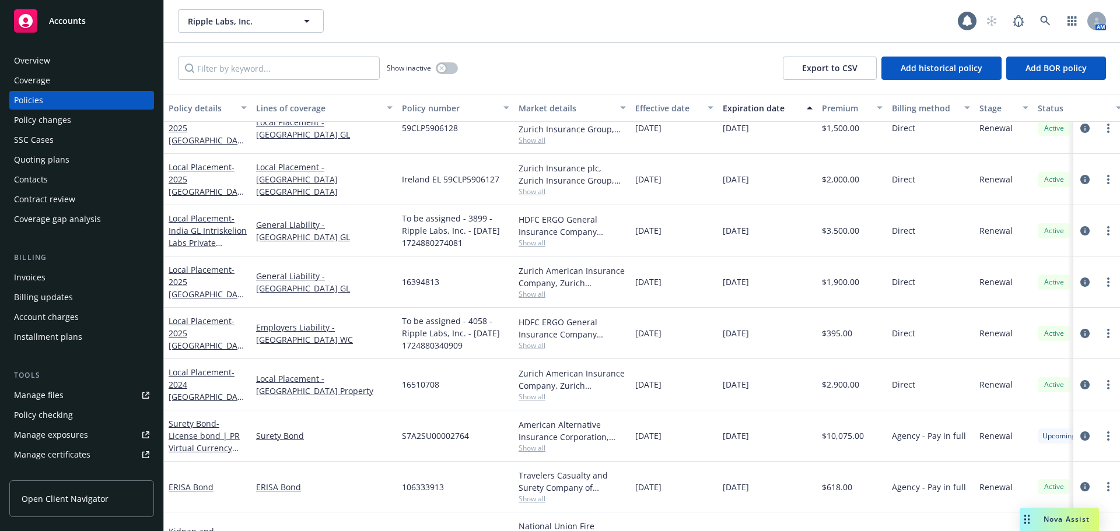
scroll to position [2764, 0]
